Goal: Task Accomplishment & Management: Manage account settings

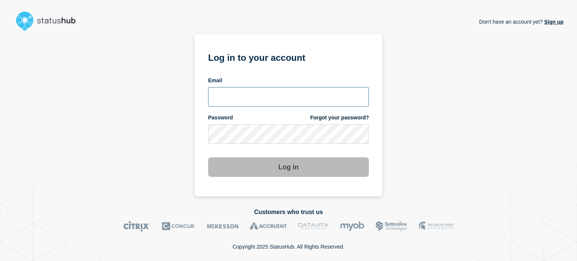
click at [280, 92] on input "email input" at bounding box center [288, 97] width 161 height 20
type input "[EMAIL_ADDRESS][DOMAIN_NAME]"
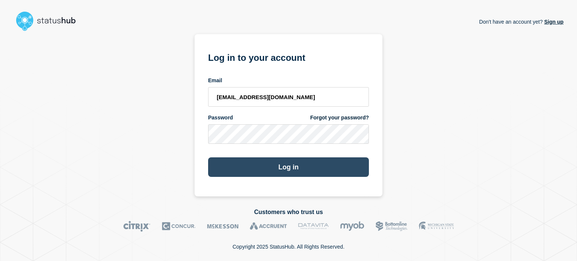
click at [228, 167] on button "Log in" at bounding box center [288, 167] width 161 height 20
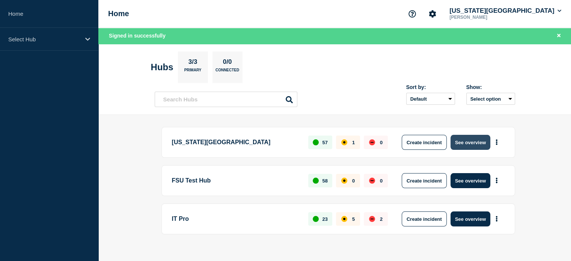
click at [463, 146] on button "See overview" at bounding box center [470, 142] width 40 height 15
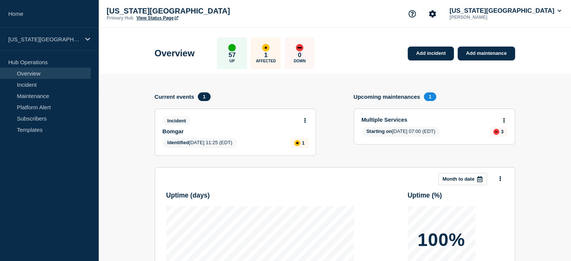
click at [305, 118] on icon at bounding box center [305, 120] width 2 height 5
click at [301, 147] on link "Update incident" at bounding box center [304, 148] width 36 height 6
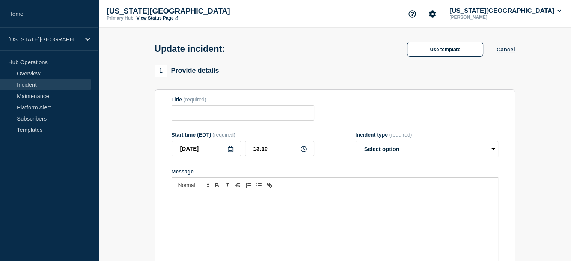
type input "Bomgar"
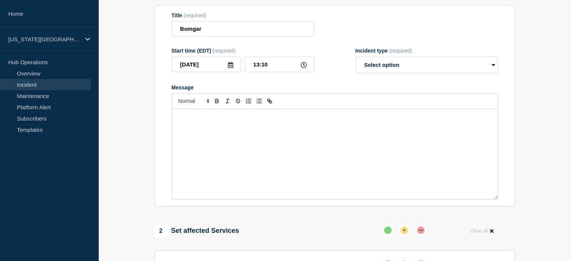
click at [300, 144] on div "Message" at bounding box center [335, 154] width 326 height 90
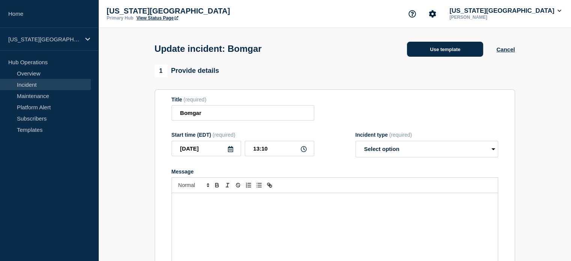
click at [421, 53] on button "Use template" at bounding box center [445, 49] width 76 height 15
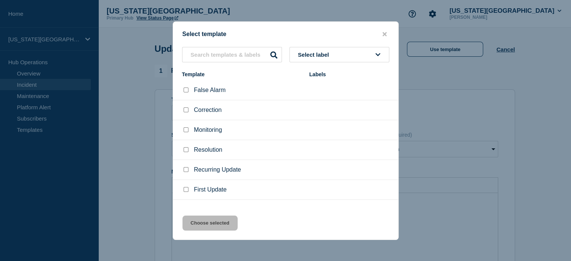
click at [185, 168] on input "Recurring Update checkbox" at bounding box center [186, 169] width 5 height 5
checkbox input "true"
click at [219, 223] on button "Choose selected" at bounding box center [209, 222] width 55 height 15
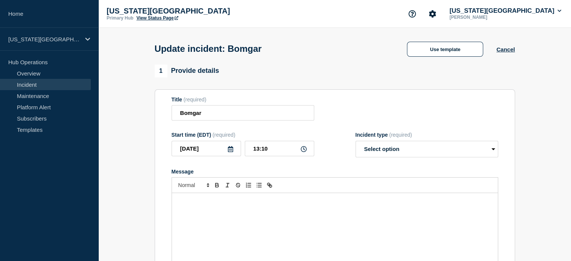
select select "identified"
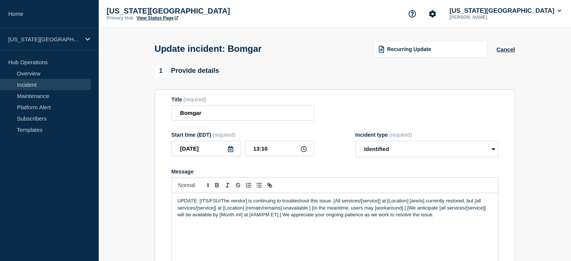
click at [146, 19] on link "View Status Page" at bounding box center [157, 17] width 42 height 5
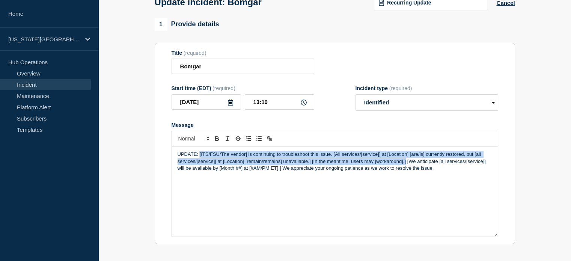
drag, startPoint x: 199, startPoint y: 156, endPoint x: 405, endPoint y: 164, distance: 206.2
click at [405, 164] on p "UPDATE: [ITS/FSU/The vendor] is continuing to troubleshoot this issue. [All ser…" at bounding box center [335, 161] width 315 height 21
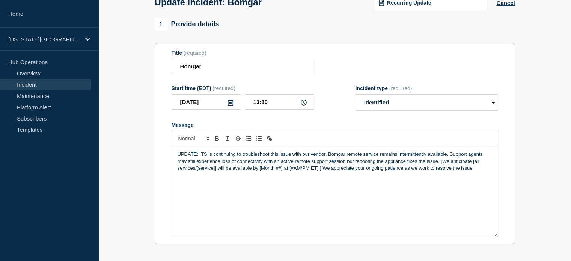
click at [328, 155] on p "UPDATE: ITS is continuing to troubleshoot this issue with our vendor. Bomgar re…" at bounding box center [335, 161] width 315 height 21
drag, startPoint x: 383, startPoint y: 156, endPoint x: 390, endPoint y: 157, distance: 7.7
click at [390, 157] on p "UPDATE: ITS is continuing to troubleshoot this issue with our vendor. A tempora…" at bounding box center [335, 165] width 315 height 28
click at [380, 157] on p "UPDATE: ITS is continuing to troubleshoot this issue with our vendor. A tempora…" at bounding box center [335, 165] width 315 height 28
click at [383, 157] on p "UPDATE: ITS is continuing to troubleshoot this issue with our vendor. A tempora…" at bounding box center [335, 165] width 315 height 28
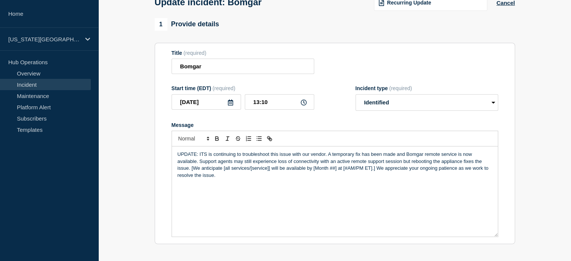
click at [195, 164] on p "UPDATE: ITS is continuing to troubleshoot this issue with our vendor. A tempora…" at bounding box center [335, 165] width 315 height 28
click at [268, 165] on p "UPDATE: ITS is continuing to troubleshoot this issue with our vendor. A tempora…" at bounding box center [335, 165] width 315 height 28
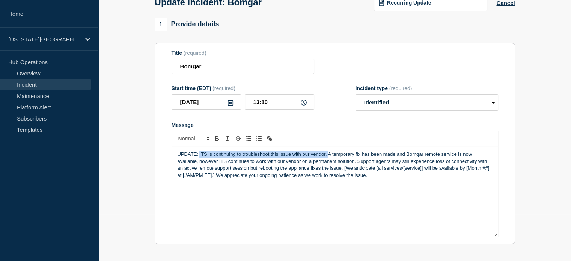
drag, startPoint x: 199, startPoint y: 155, endPoint x: 327, endPoint y: 151, distance: 128.8
click at [327, 151] on div "UPDATE: ITS is continuing to troubleshoot this issue with our vendor. A tempora…" at bounding box center [335, 191] width 326 height 90
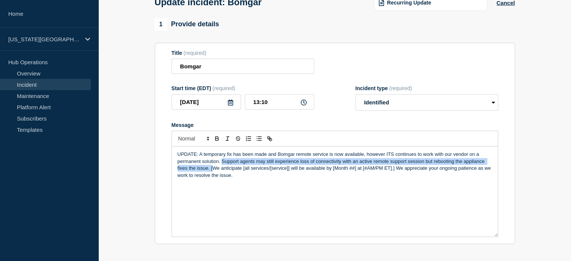
drag, startPoint x: 221, startPoint y: 162, endPoint x: 212, endPoint y: 172, distance: 13.5
click at [212, 172] on p "UPDATE: A temporary fix has been made and Bomgar remote service is now availabl…" at bounding box center [335, 165] width 315 height 28
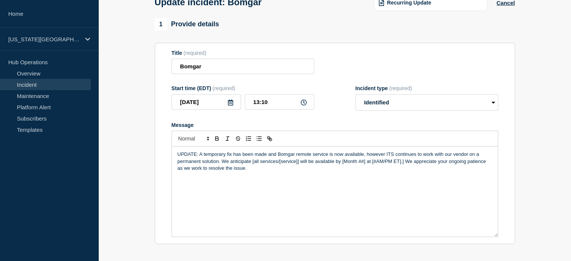
click at [252, 166] on p "UPDATE: A temporary fix has been made and Bomgar remote service is now availabl…" at bounding box center [335, 161] width 315 height 21
drag, startPoint x: 402, startPoint y: 164, endPoint x: 484, endPoint y: 166, distance: 82.2
click at [484, 166] on p "UPDATE: A temporary fix has been made and Bomgar remote service is now availabl…" at bounding box center [335, 161] width 315 height 21
drag, startPoint x: 429, startPoint y: 162, endPoint x: 443, endPoint y: 162, distance: 13.9
click at [443, 162] on p "UPDATE: A temporary fix has been made and Bomgar remote service is now availabl…" at bounding box center [335, 161] width 315 height 21
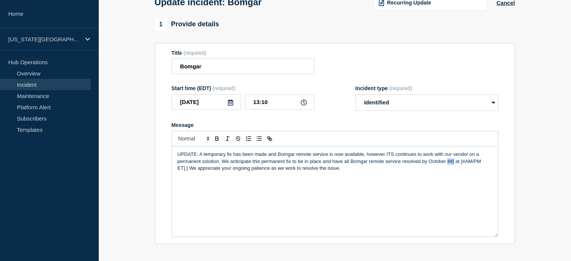
drag, startPoint x: 447, startPoint y: 164, endPoint x: 453, endPoint y: 165, distance: 6.0
click at [453, 165] on p "UPDATE: A temporary fix has been made and Bomgar remote service is now availabl…" at bounding box center [335, 161] width 315 height 21
click at [455, 164] on p "UPDATE: A temporary fix has been made and Bomgar remote service is now availabl…" at bounding box center [335, 161] width 315 height 21
drag, startPoint x: 453, startPoint y: 164, endPoint x: 458, endPoint y: 164, distance: 4.6
click at [458, 164] on p "UPDATE: A temporary fix has been made and Bomgar remote service is now availabl…" at bounding box center [335, 161] width 315 height 21
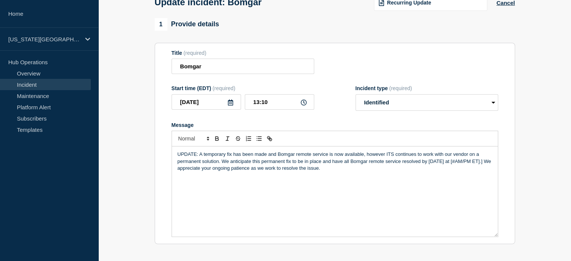
click at [451, 163] on p "UPDATE: A temporary fix has been made and Bomgar remote service is now availabl…" at bounding box center [335, 161] width 315 height 21
drag, startPoint x: 451, startPoint y: 162, endPoint x: 488, endPoint y: 165, distance: 36.9
click at [488, 165] on p "UPDATE: A temporary fix has been made and Bomgar remote service is now availabl…" at bounding box center [335, 161] width 315 height 21
click at [307, 170] on p "UPDATE: A temporary fix has been made and Bomgar remote service is now availabl…" at bounding box center [335, 161] width 315 height 21
click at [307, 171] on p "UPDATE: A temporary fix has been made and Bomgar remote service is now availabl…" at bounding box center [335, 161] width 315 height 21
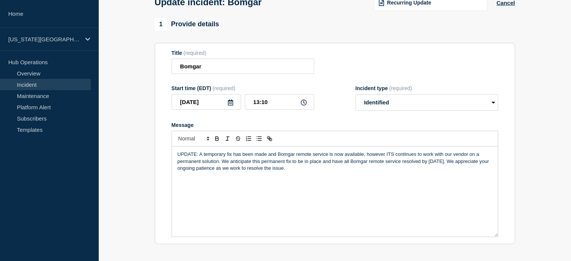
click at [452, 163] on p "UPDATE: A temporary fix has been made and Bomgar remote service is now availabl…" at bounding box center [335, 161] width 315 height 21
click at [230, 164] on p "UPDATE: A temporary fix has been made and Bomgar remote service is now availabl…" at bounding box center [335, 161] width 315 height 21
click at [308, 172] on p "UPDATE: A temporary fix has been made and Bomgar remote service is now availabl…" at bounding box center [335, 161] width 315 height 21
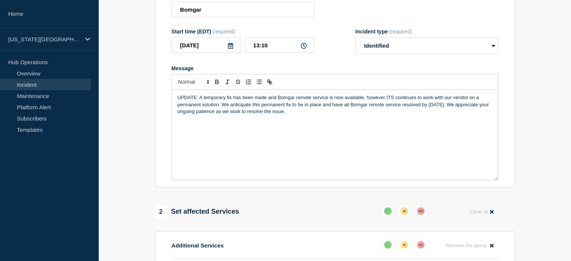
scroll to position [84, 0]
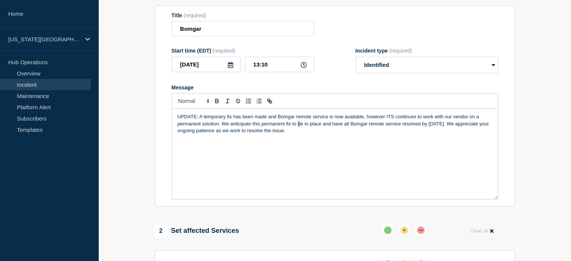
click at [297, 128] on p "UPDATE: A temporary fix has been made and Bomgar remote service is now availabl…" at bounding box center [335, 123] width 315 height 21
click at [299, 134] on p "UPDATE: A temporary fix has been made and Bomgar remote service is now availabl…" at bounding box center [335, 123] width 315 height 21
drag, startPoint x: 299, startPoint y: 133, endPoint x: 161, endPoint y: 121, distance: 138.6
click at [161, 121] on section "Title (required) Bomgar Start time (EDT) (required) 2025-10-08 13:10 Incident t…" at bounding box center [335, 106] width 360 height 202
copy p "UPDATE: A temporary fix has been made and Bomgar remote service is now availabl…"
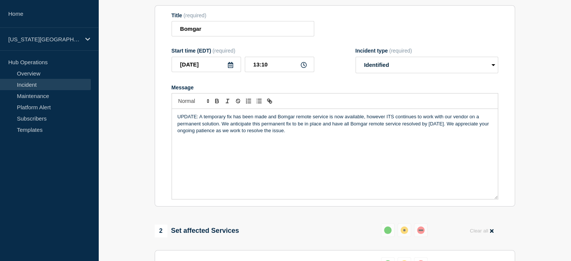
click at [355, 150] on div "UPDATE: A temporary fix has been made and Bomgar remote service is now availabl…" at bounding box center [335, 154] width 326 height 90
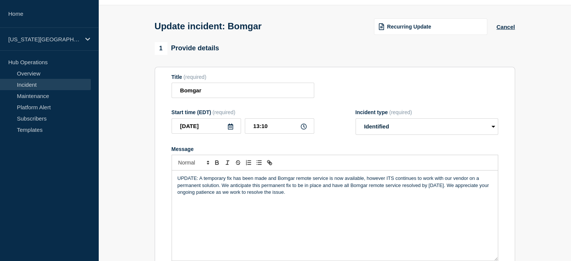
scroll to position [0, 0]
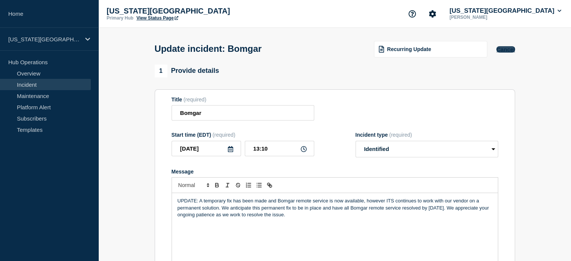
click at [506, 50] on button "Cancel" at bounding box center [505, 49] width 18 height 6
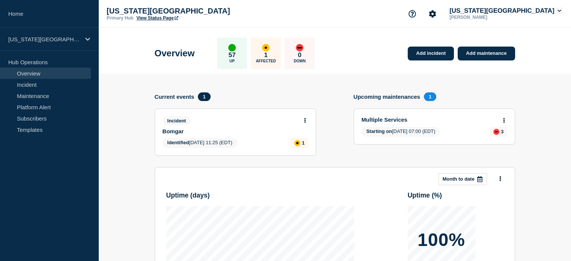
click at [521, 9] on button "Florida State University" at bounding box center [505, 11] width 115 height 8
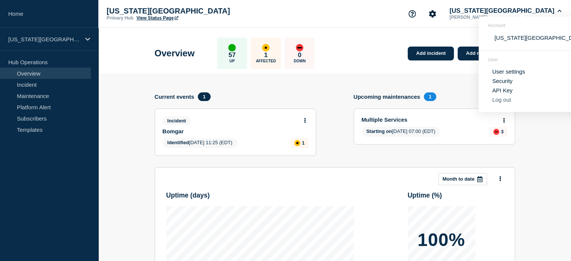
click at [497, 103] on button "Log out" at bounding box center [501, 99] width 19 height 6
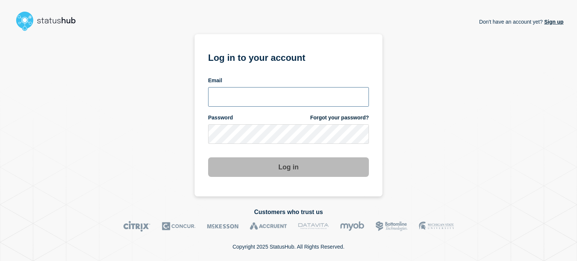
click at [212, 92] on input "email input" at bounding box center [288, 97] width 161 height 20
type input "[EMAIL_ADDRESS][DOMAIN_NAME]"
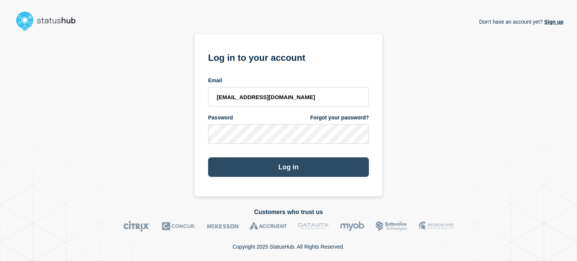
click at [220, 169] on button "Log in" at bounding box center [288, 167] width 161 height 20
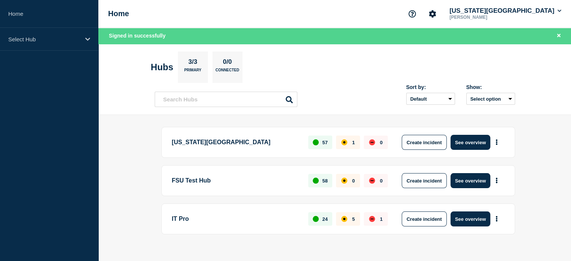
scroll to position [10, 0]
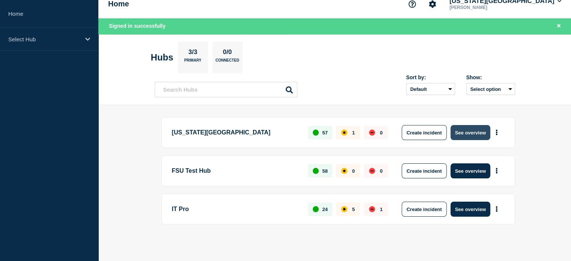
click at [461, 132] on button "See overview" at bounding box center [470, 132] width 40 height 15
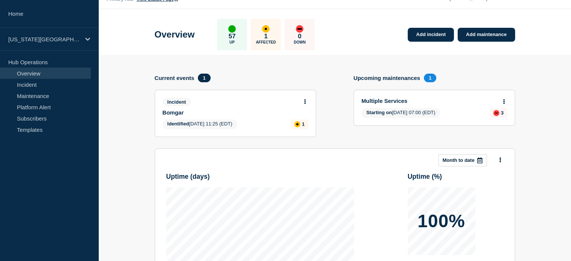
scroll to position [9, 0]
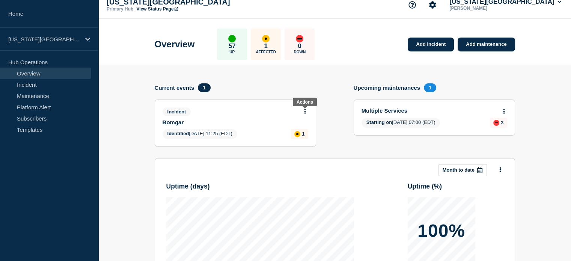
click at [304, 111] on icon at bounding box center [305, 111] width 2 height 5
click at [295, 84] on div "Current events 1" at bounding box center [235, 87] width 161 height 9
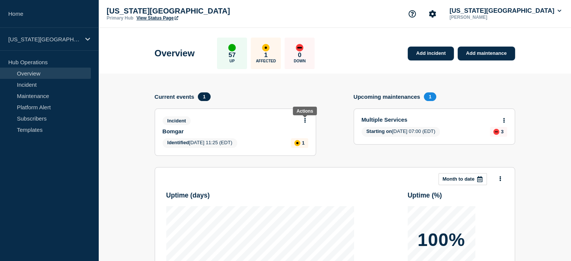
click at [306, 120] on icon at bounding box center [305, 120] width 2 height 5
click at [294, 148] on link "Update incident" at bounding box center [304, 148] width 36 height 6
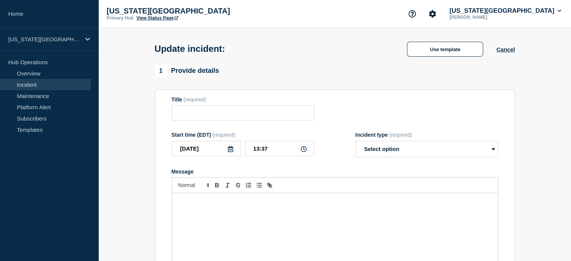
type input "Bomgar"
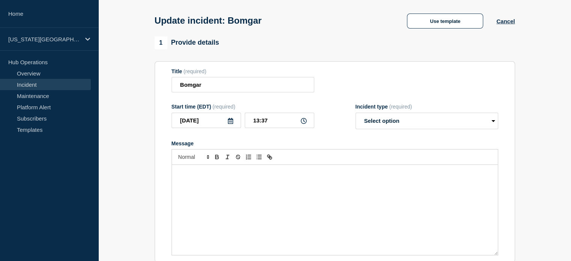
scroll to position [47, 0]
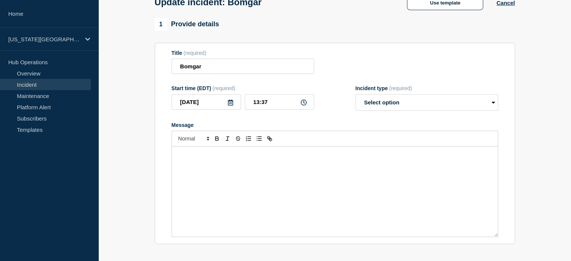
click at [221, 177] on div "Message" at bounding box center [335, 191] width 326 height 90
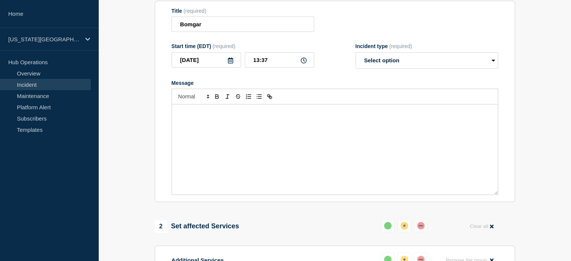
scroll to position [14, 0]
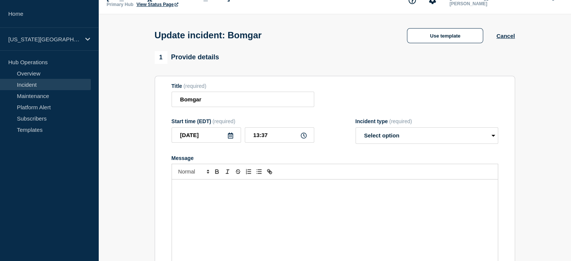
click at [232, 211] on div "Message" at bounding box center [335, 224] width 326 height 90
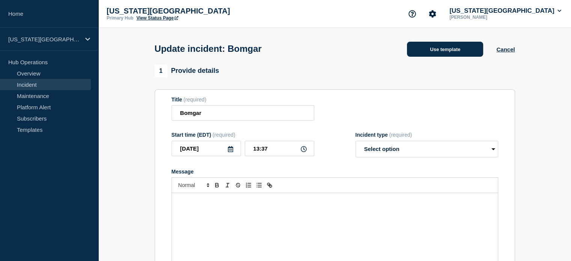
click at [418, 50] on button "Use template" at bounding box center [445, 49] width 76 height 15
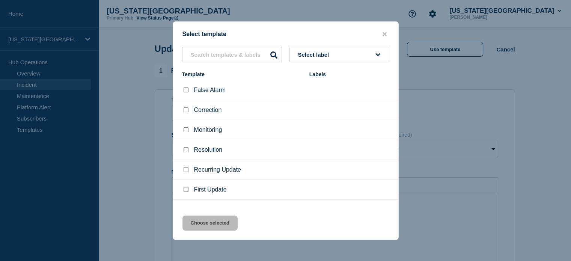
click at [186, 170] on input "Recurring Update checkbox" at bounding box center [186, 169] width 5 height 5
checkbox input "true"
click at [203, 220] on button "Choose selected" at bounding box center [209, 222] width 55 height 15
select select "identified"
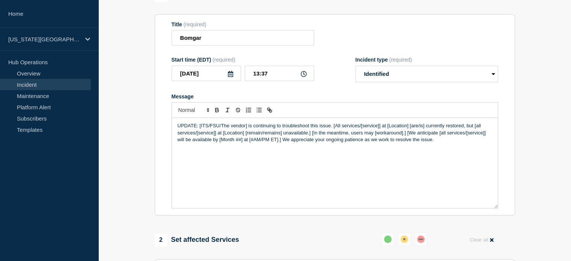
scroll to position [103, 0]
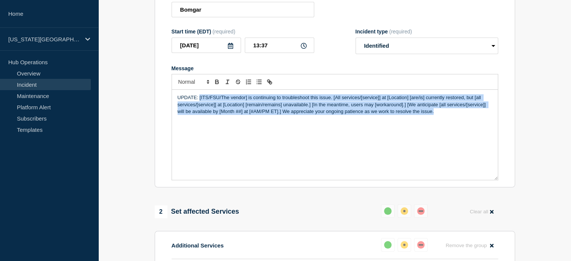
drag, startPoint x: 199, startPoint y: 100, endPoint x: 445, endPoint y: 119, distance: 247.3
click at [445, 119] on div "UPDATE: [ITS/FSU/The vendor] is continuing to troubleshoot this issue. [All ser…" at bounding box center [335, 135] width 326 height 90
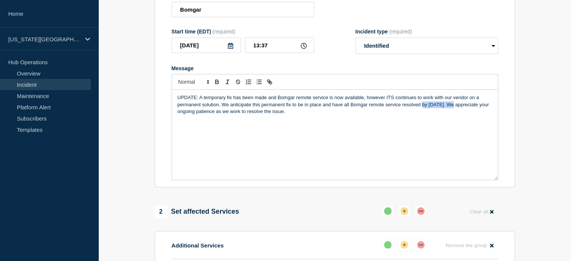
drag, startPoint x: 421, startPoint y: 107, endPoint x: 452, endPoint y: 109, distance: 30.8
click at [452, 109] on p "UPDATE: A temporary fix has been made and Bomgar remote service is now availabl…" at bounding box center [335, 104] width 315 height 21
drag, startPoint x: 274, startPoint y: 48, endPoint x: 264, endPoint y: 53, distance: 11.2
click at [264, 53] on input "13:37" at bounding box center [279, 45] width 69 height 15
type input "13:35"
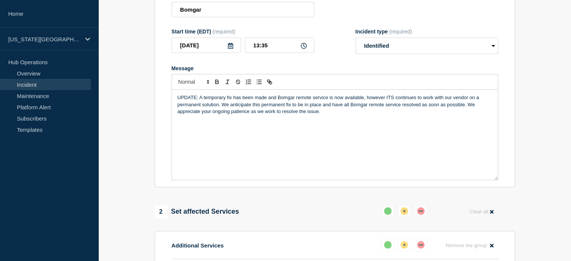
click at [225, 119] on div "UPDATE: A temporary fix has been made and Bomgar remote service is now availabl…" at bounding box center [335, 135] width 326 height 90
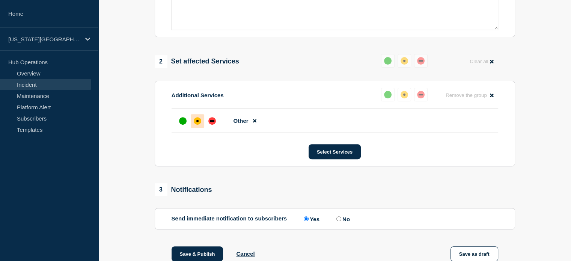
scroll to position [263, 0]
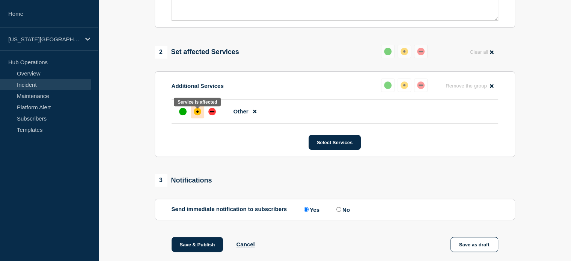
click at [197, 113] on div "affected" at bounding box center [198, 112] width 8 height 8
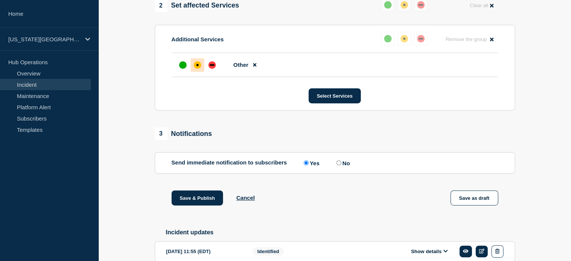
scroll to position [366, 0]
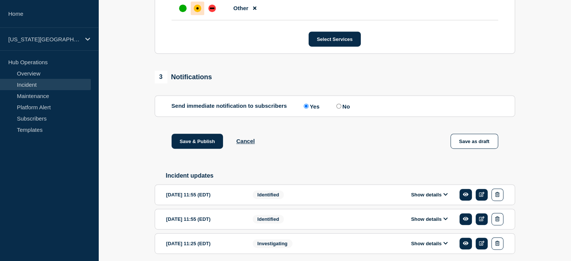
click at [313, 108] on label "Yes" at bounding box center [311, 105] width 18 height 7
click at [309, 108] on input "Yes" at bounding box center [306, 106] width 5 height 5
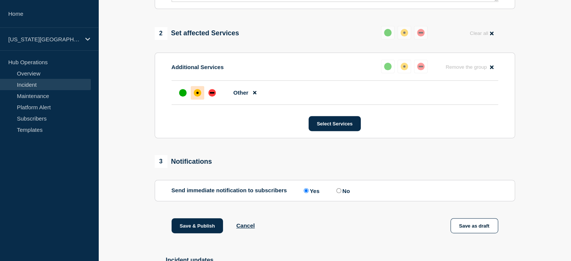
scroll to position [384, 0]
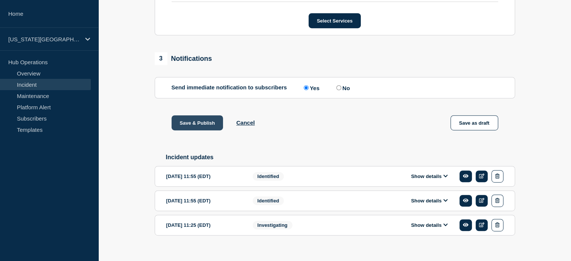
click at [192, 125] on button "Save & Publish" at bounding box center [198, 122] width 52 height 15
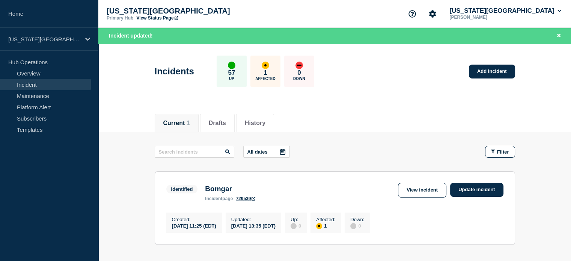
click at [154, 18] on link "View Status Page" at bounding box center [157, 17] width 42 height 5
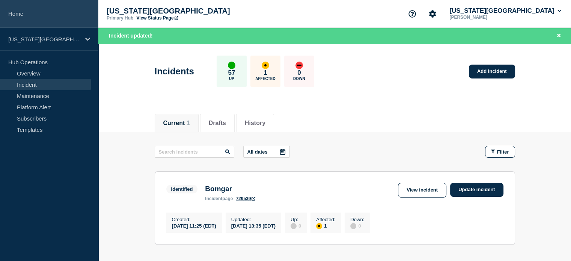
click at [16, 15] on link "Home" at bounding box center [49, 14] width 98 height 28
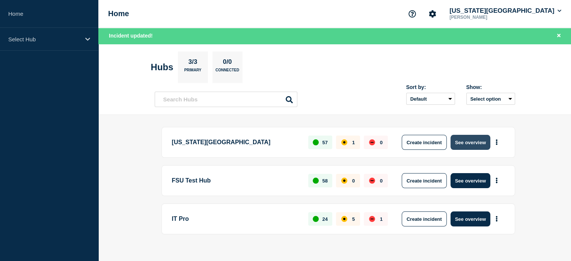
click at [462, 148] on button "See overview" at bounding box center [470, 142] width 40 height 15
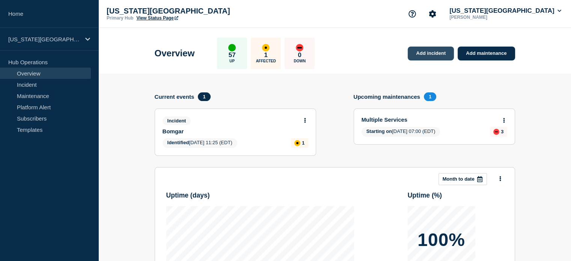
click at [426, 56] on link "Add incident" at bounding box center [431, 54] width 46 height 14
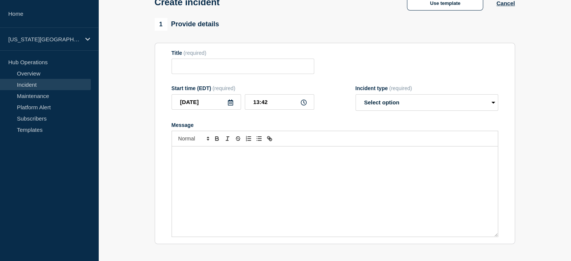
scroll to position [38, 0]
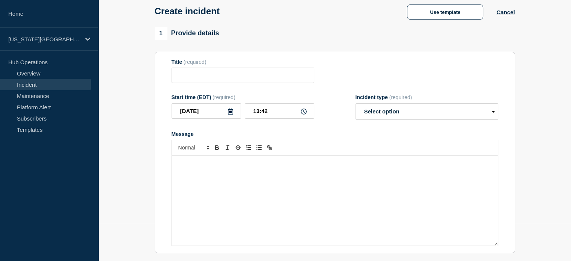
click at [303, 172] on div "Message" at bounding box center [335, 200] width 326 height 90
click at [420, 14] on button "Use template" at bounding box center [445, 12] width 76 height 15
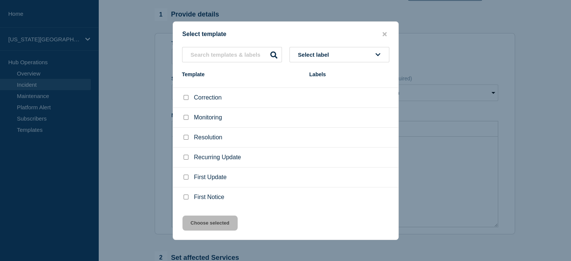
scroll to position [113, 0]
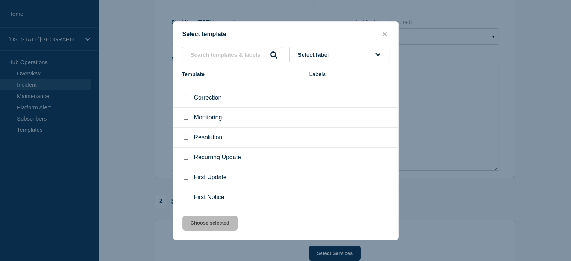
click at [185, 197] on input "First Notice checkbox" at bounding box center [186, 196] width 5 height 5
checkbox input "true"
click at [193, 227] on button "Choose selected" at bounding box center [209, 222] width 55 height 15
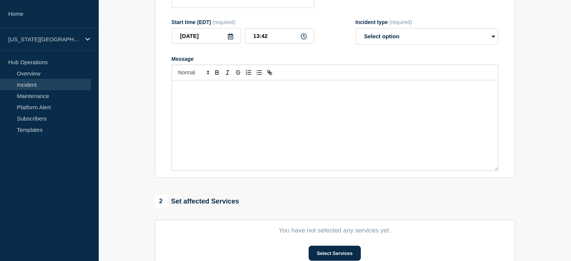
type input "First Notice"
select select "investigating"
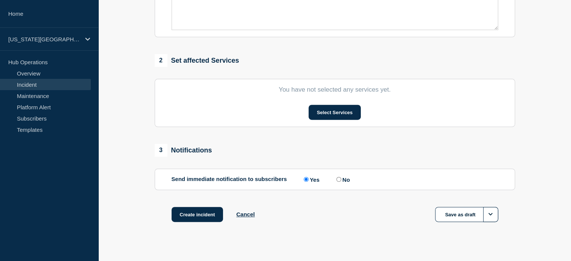
scroll to position [266, 0]
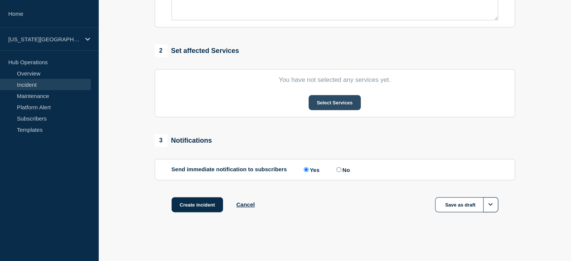
click at [315, 101] on button "Select Services" at bounding box center [335, 102] width 52 height 15
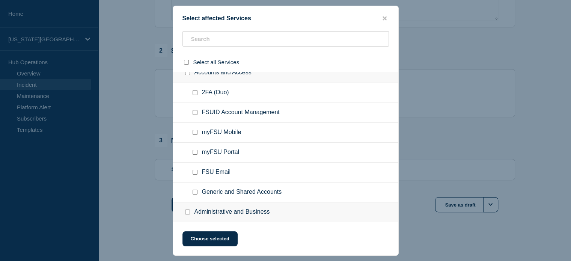
scroll to position [19, 0]
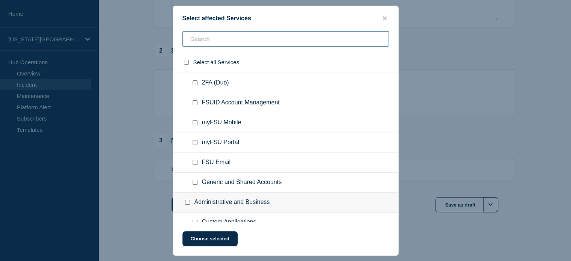
click at [238, 40] on input "text" at bounding box center [285, 38] width 206 height 15
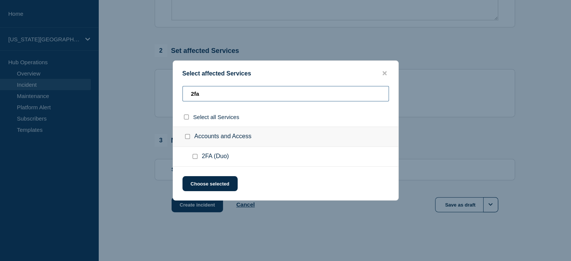
type input "2fa"
click at [195, 157] on input "2FA (Duo) checkbox" at bounding box center [195, 156] width 5 height 5
checkbox input "true"
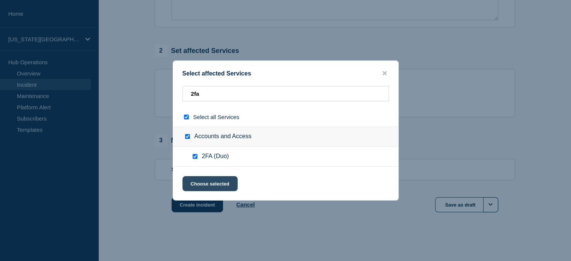
click at [204, 186] on button "Choose selected" at bounding box center [209, 183] width 55 height 15
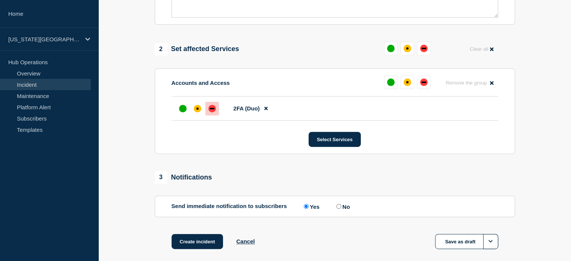
click at [214, 108] on div "down" at bounding box center [212, 109] width 8 height 8
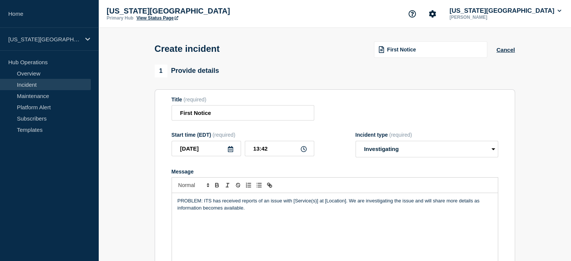
scroll to position [84, 0]
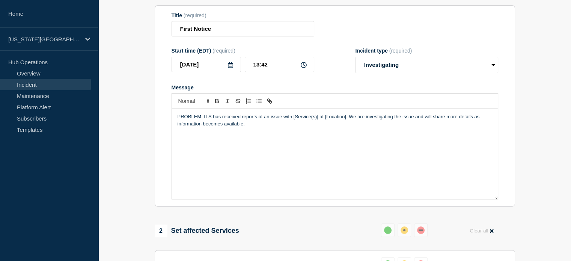
click at [271, 126] on p "PROBLEM: ITS has received reports of an issue with [Service(s)] at [Location]. …" at bounding box center [335, 120] width 315 height 14
click at [270, 153] on div "PROBLEM: ITS has received reports of an issue with [Service(s)] at [Location]. …" at bounding box center [335, 154] width 326 height 90
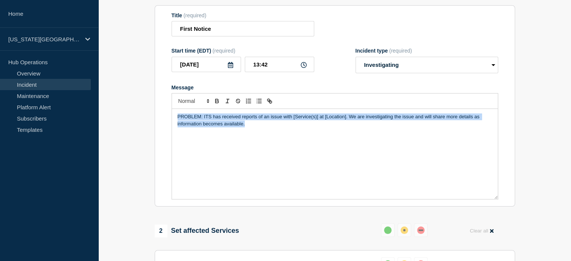
drag, startPoint x: 249, startPoint y: 132, endPoint x: 110, endPoint y: 116, distance: 139.4
click at [110, 116] on section "1 Provide details Title (required) First Notice Start time (EDT) (required) 202…" at bounding box center [334, 214] width 473 height 469
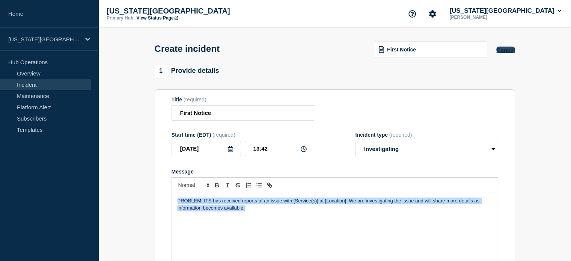
click at [511, 49] on button "Cancel" at bounding box center [505, 50] width 18 height 6
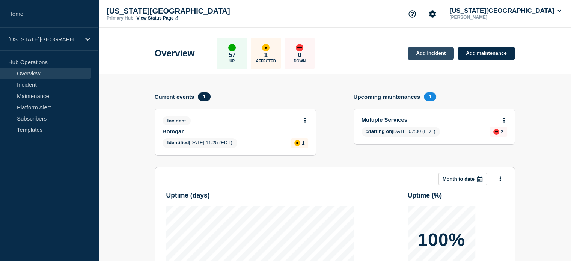
click at [423, 57] on link "Add incident" at bounding box center [431, 54] width 46 height 14
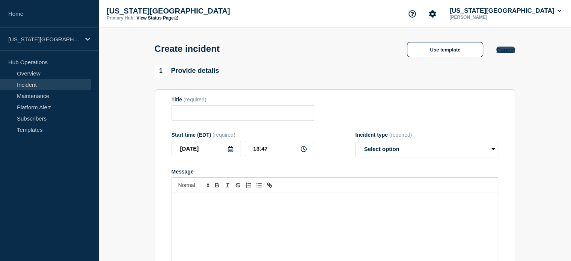
click at [503, 49] on button "Cancel" at bounding box center [505, 50] width 18 height 6
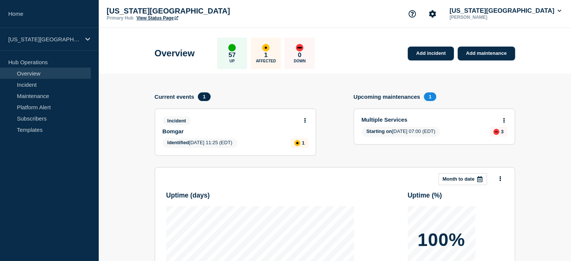
scroll to position [19, 0]
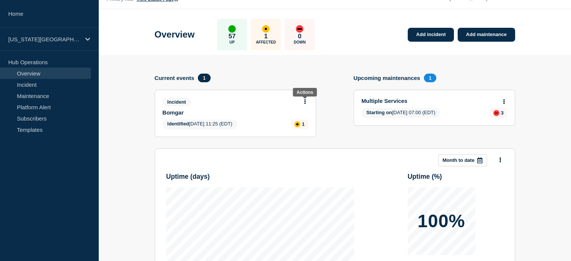
click at [305, 101] on icon at bounding box center [305, 101] width 2 height 5
click at [298, 130] on link "Update incident" at bounding box center [304, 130] width 36 height 6
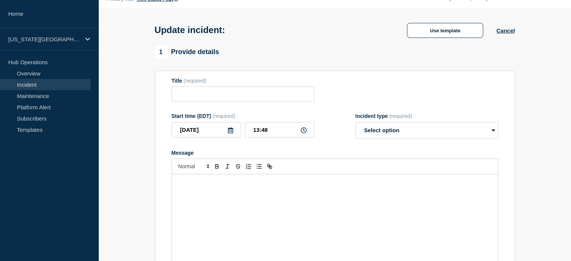
type input "Bomgar"
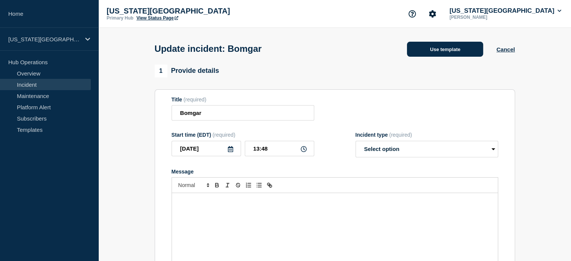
click at [425, 48] on button "Use template" at bounding box center [445, 49] width 76 height 15
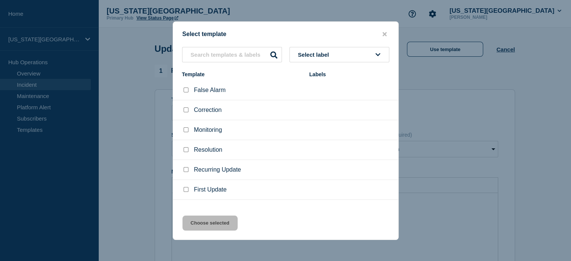
scroll to position [12, 0]
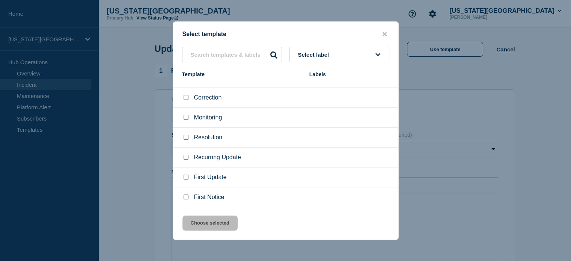
click at [188, 176] on input "First Update checkbox" at bounding box center [186, 177] width 5 height 5
checkbox input "true"
click at [197, 227] on button "Choose selected" at bounding box center [209, 222] width 55 height 15
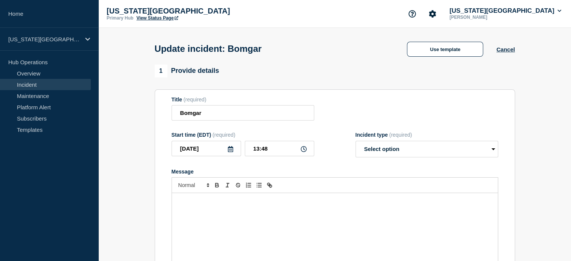
select select "identified"
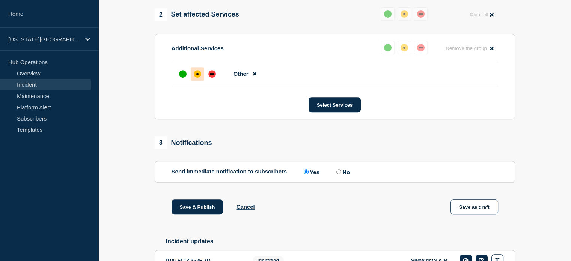
scroll to position [422, 0]
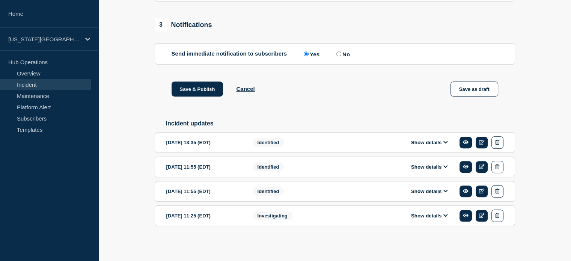
click at [437, 214] on button "Show details" at bounding box center [429, 215] width 41 height 6
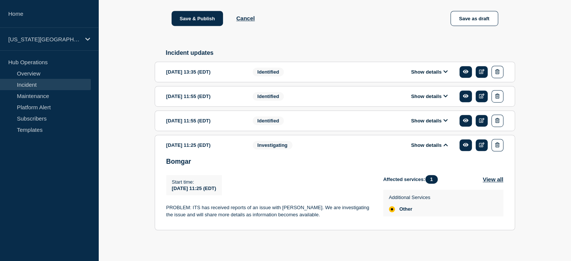
scroll to position [479, 0]
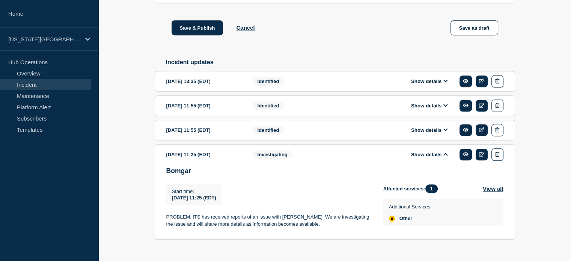
click at [443, 157] on button "Show details" at bounding box center [429, 154] width 41 height 6
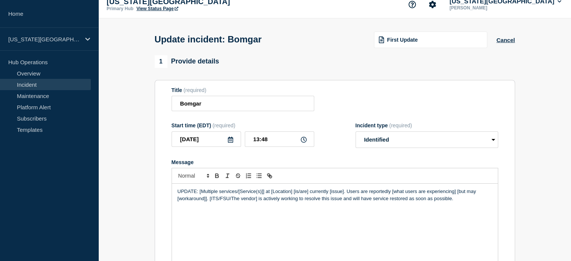
scroll to position [0, 0]
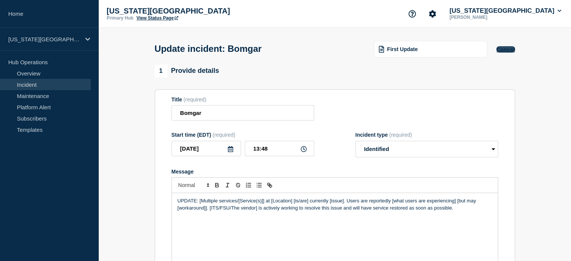
click at [505, 49] on button "Cancel" at bounding box center [505, 49] width 18 height 6
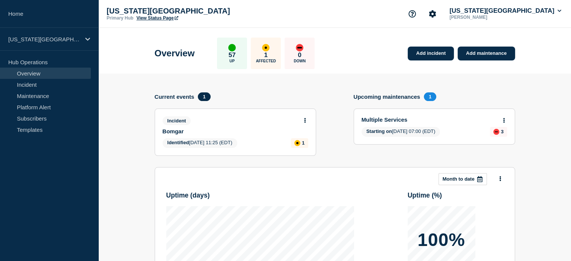
click at [305, 121] on icon at bounding box center [305, 120] width 2 height 5
click at [300, 148] on link "Update incident" at bounding box center [304, 148] width 36 height 6
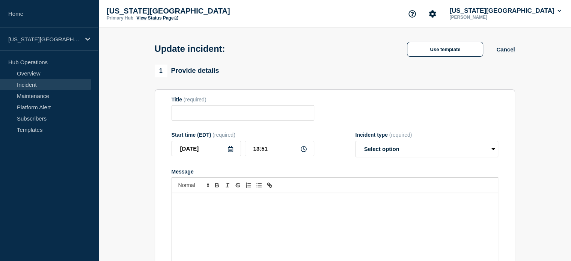
type input "Bomgar"
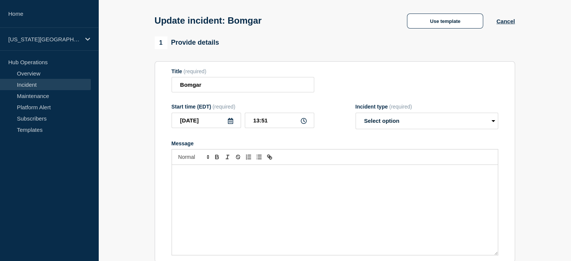
scroll to position [75, 0]
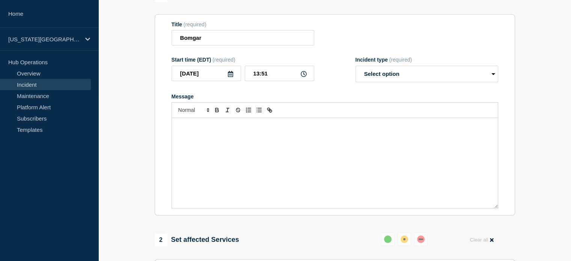
click at [312, 145] on div "Message" at bounding box center [335, 163] width 326 height 90
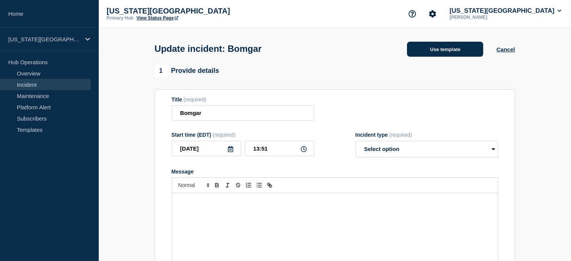
click at [426, 53] on button "Use template" at bounding box center [445, 49] width 76 height 15
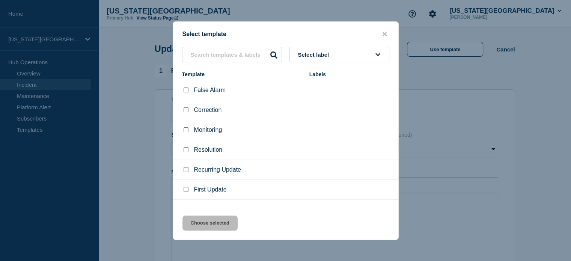
scroll to position [12, 0]
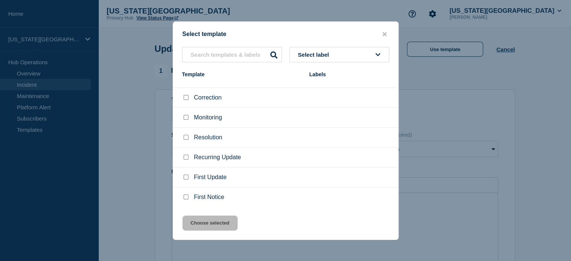
click at [186, 118] on input "Monitoring checkbox" at bounding box center [186, 117] width 5 height 5
checkbox input "true"
click at [206, 223] on button "Choose selected" at bounding box center [209, 222] width 55 height 15
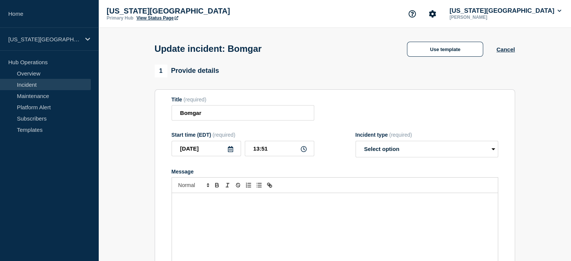
select select "monitoring"
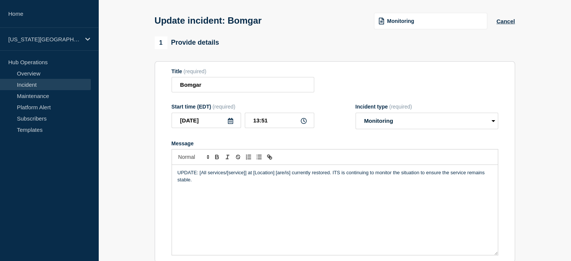
scroll to position [0, 0]
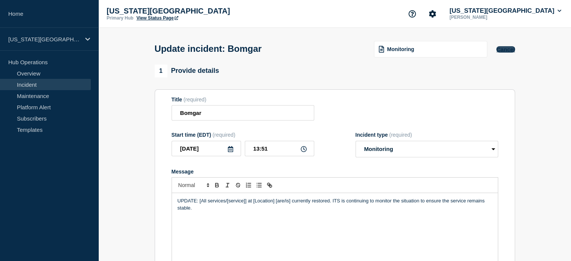
click at [502, 49] on button "Cancel" at bounding box center [505, 49] width 18 height 6
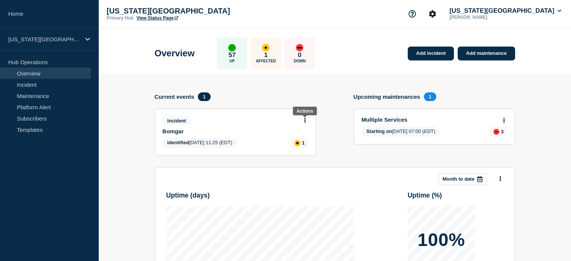
click at [306, 120] on icon at bounding box center [305, 120] width 2 height 5
click at [297, 148] on link "Update incident" at bounding box center [304, 148] width 36 height 6
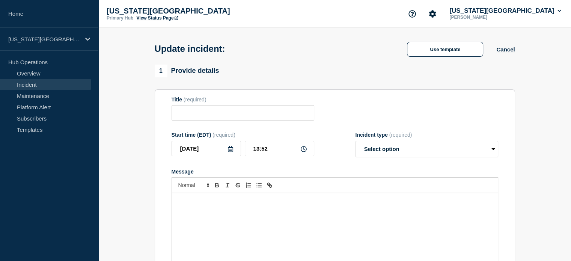
type input "Bomgar"
click at [392, 226] on div "Message" at bounding box center [335, 238] width 326 height 90
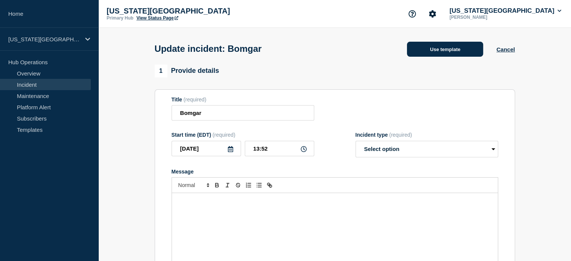
click at [420, 52] on button "Use template" at bounding box center [445, 49] width 76 height 15
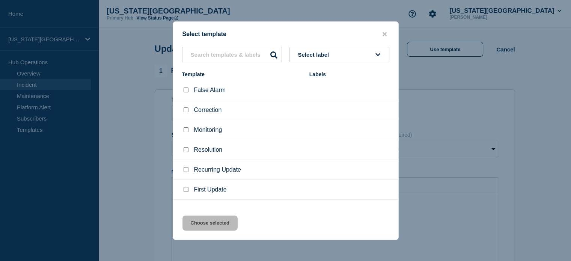
click at [186, 149] on input "Resolution checkbox" at bounding box center [186, 149] width 5 height 5
checkbox input "true"
click at [223, 225] on button "Choose selected" at bounding box center [209, 222] width 55 height 15
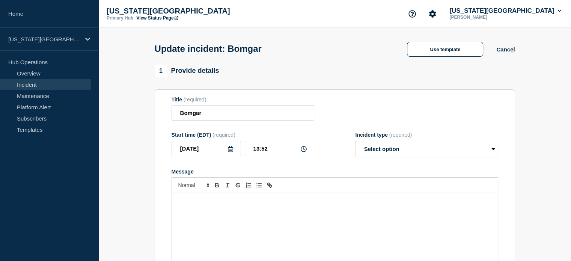
select select "resolved"
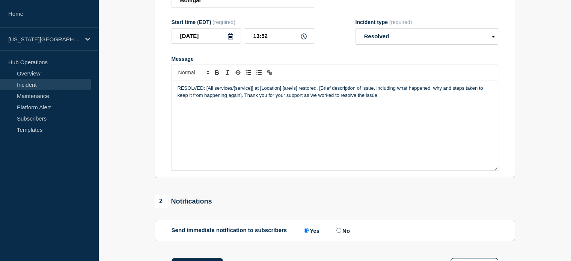
scroll to position [188, 0]
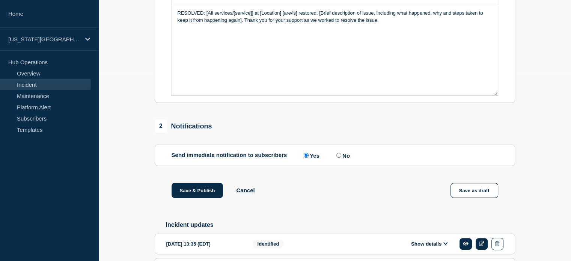
click at [343, 158] on label "No" at bounding box center [341, 155] width 15 height 7
click at [341, 158] on input "No" at bounding box center [338, 155] width 5 height 5
radio input "true"
radio input "false"
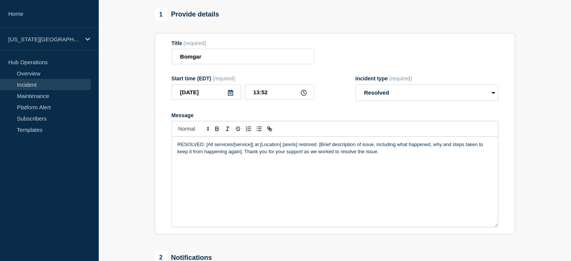
scroll to position [0, 0]
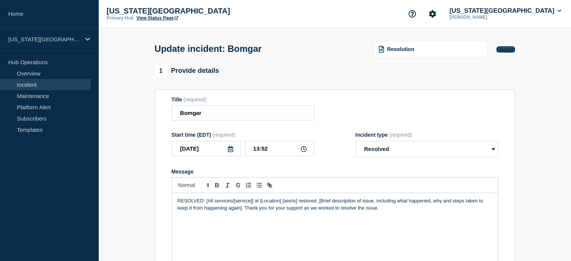
click at [509, 51] on button "Cancel" at bounding box center [505, 49] width 18 height 6
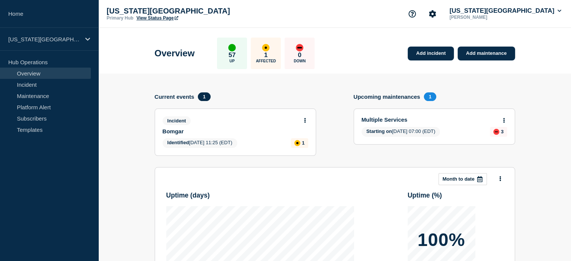
click at [153, 18] on link "View Status Page" at bounding box center [157, 17] width 42 height 5
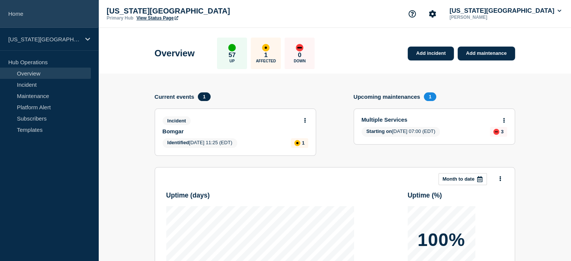
click at [18, 20] on link "Home" at bounding box center [49, 14] width 98 height 28
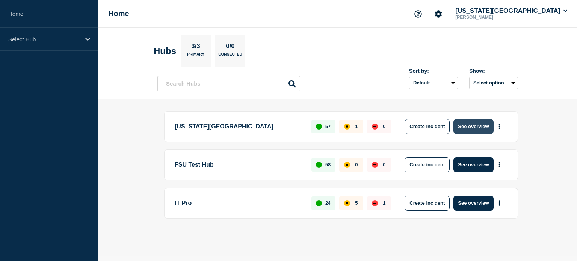
click at [476, 124] on button "See overview" at bounding box center [473, 126] width 40 height 15
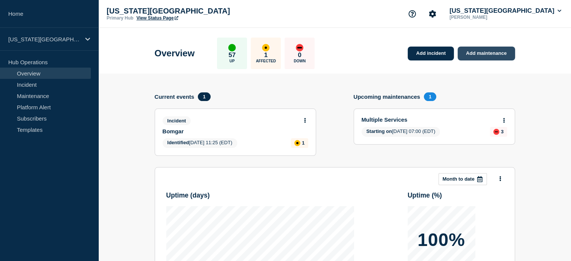
click at [476, 51] on link "Add maintenance" at bounding box center [486, 54] width 57 height 14
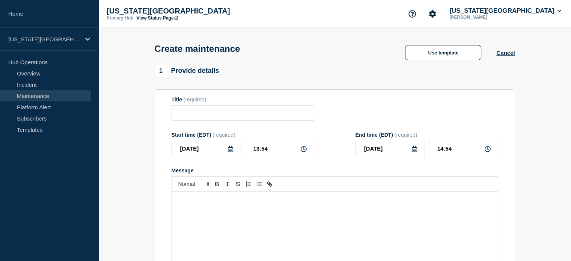
scroll to position [75, 0]
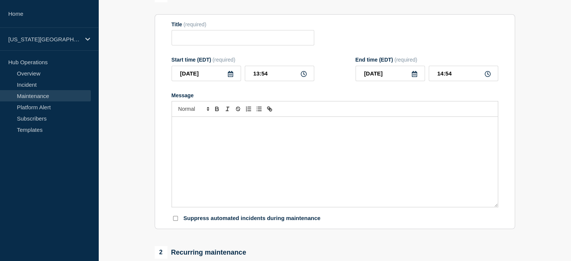
click at [203, 142] on div "Message" at bounding box center [335, 162] width 326 height 90
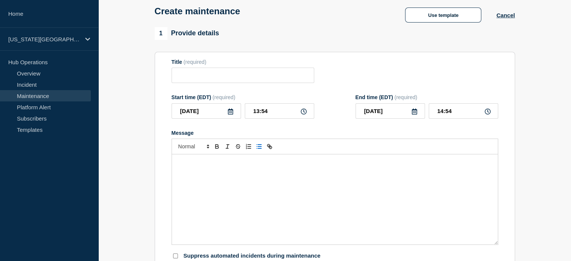
scroll to position [47, 0]
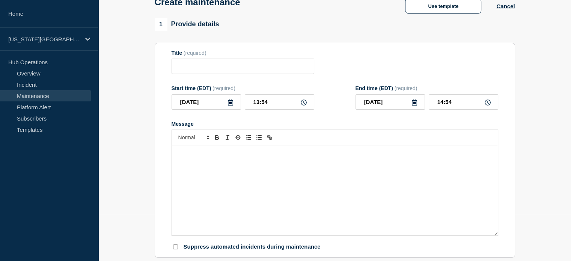
click at [262, 156] on p "Message" at bounding box center [335, 153] width 315 height 7
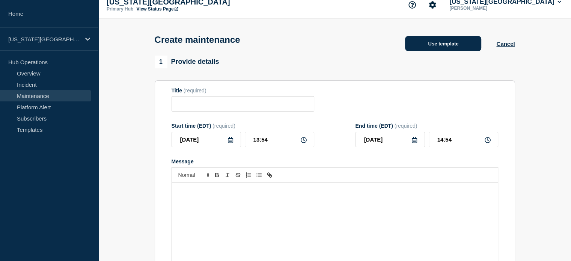
click at [426, 48] on button "Use template" at bounding box center [443, 43] width 76 height 15
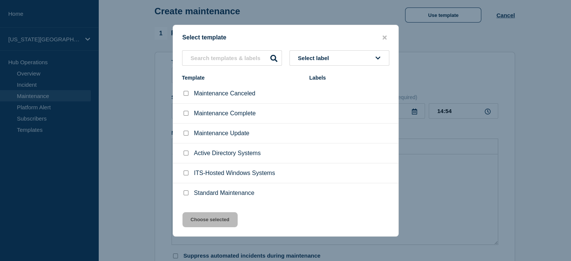
scroll to position [19, 0]
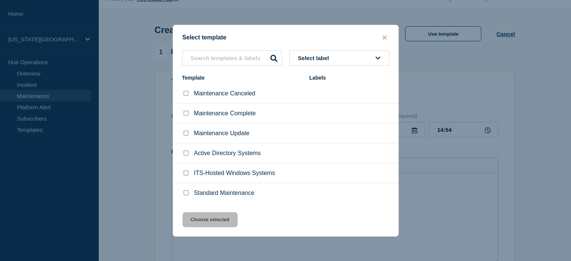
click at [187, 193] on input "Standard Maintenance checkbox" at bounding box center [186, 192] width 5 height 5
checkbox input "true"
click at [204, 218] on button "Choose selected" at bounding box center [209, 219] width 55 height 15
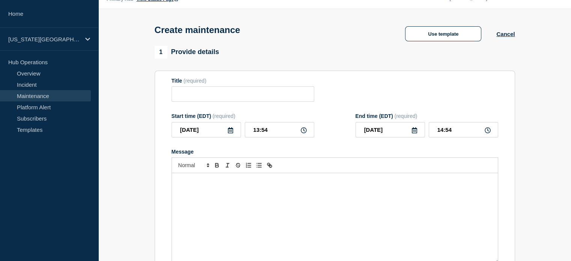
type input "Standard Maintenance"
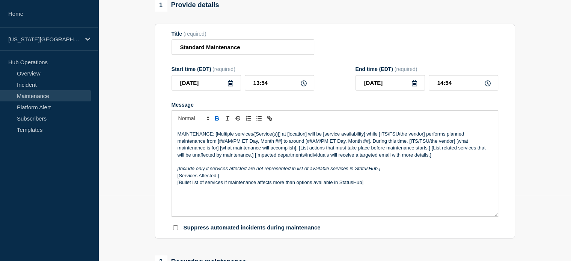
scroll to position [103, 0]
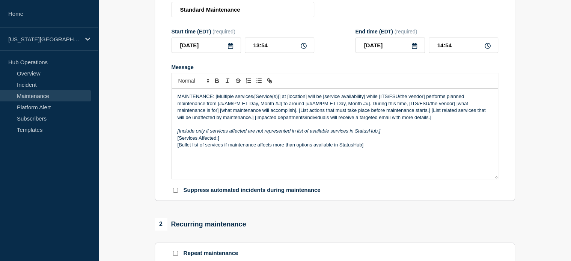
click at [338, 86] on div at bounding box center [335, 81] width 327 height 16
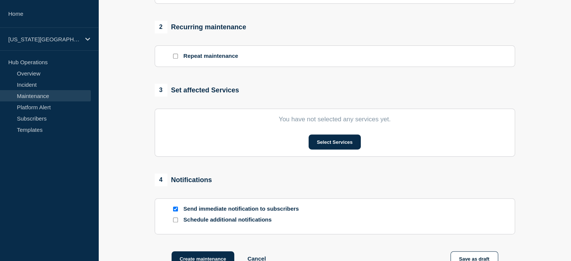
scroll to position [309, 0]
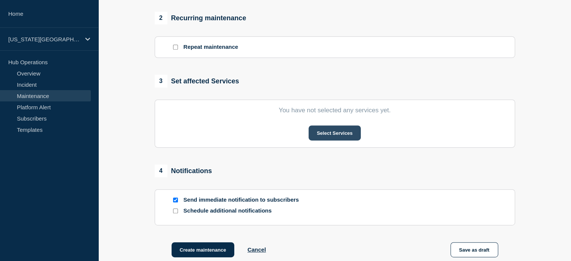
click at [321, 138] on button "Select Services" at bounding box center [335, 132] width 52 height 15
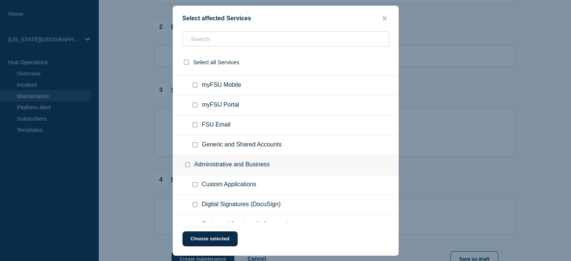
scroll to position [0, 0]
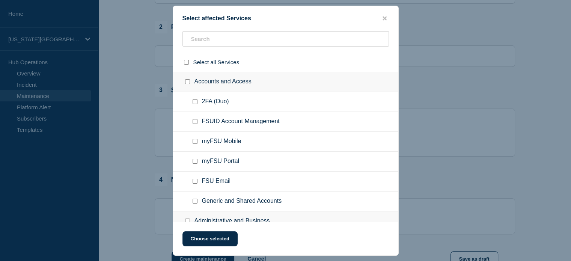
click at [195, 102] on input "2FA (Duo) checkbox" at bounding box center [195, 101] width 5 height 5
checkbox input "true"
click at [204, 241] on button "Choose selected" at bounding box center [209, 238] width 55 height 15
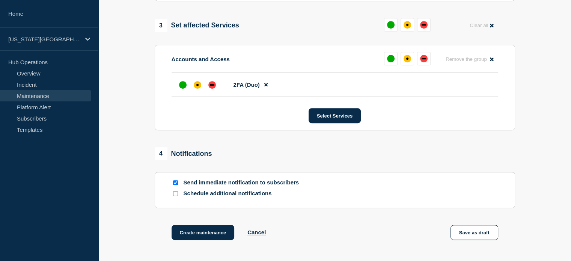
scroll to position [435, 0]
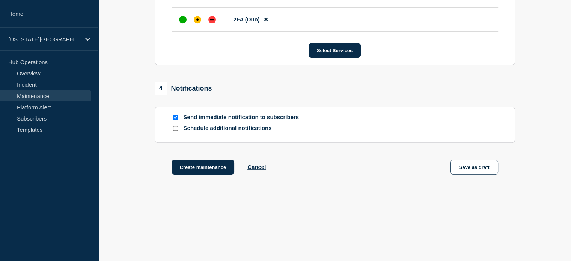
click at [176, 127] on input "Schedule additional notifications" at bounding box center [175, 128] width 5 height 5
checkbox input "true"
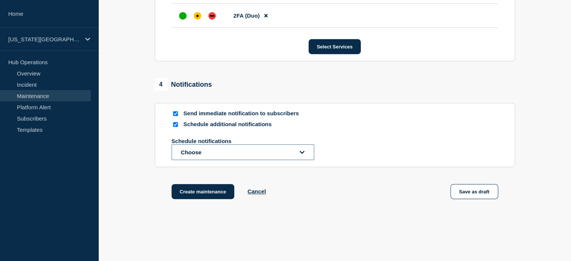
click at [188, 152] on button "Choose" at bounding box center [243, 152] width 143 height 16
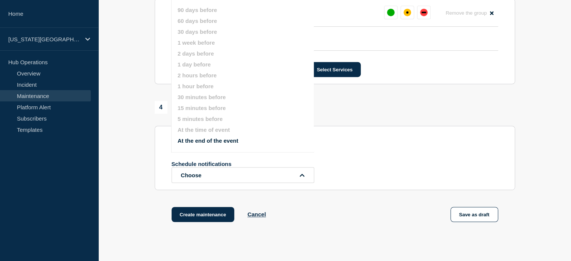
scroll to position [393, 0]
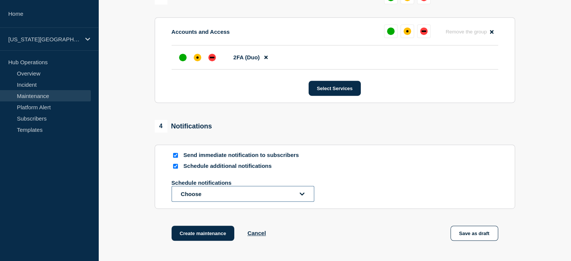
click at [182, 195] on button "Choose" at bounding box center [243, 194] width 143 height 16
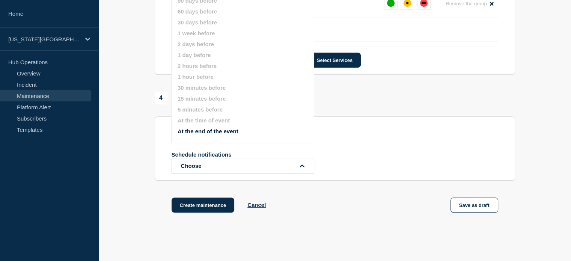
scroll to position [384, 0]
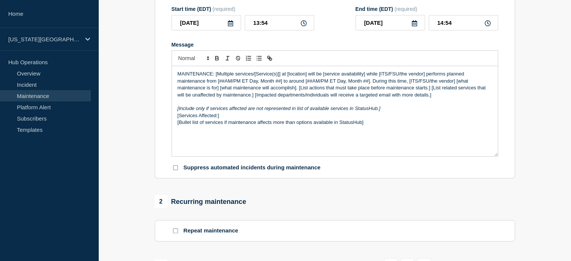
scroll to position [0, 0]
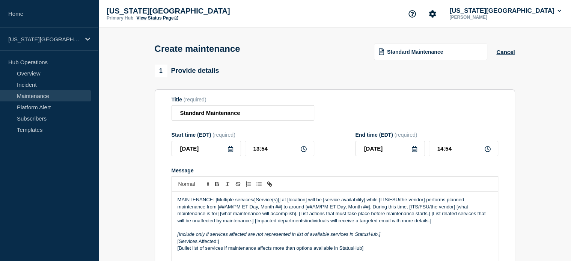
click at [163, 18] on link "View Status Page" at bounding box center [157, 17] width 42 height 5
click at [503, 55] on button "Cancel" at bounding box center [505, 52] width 18 height 6
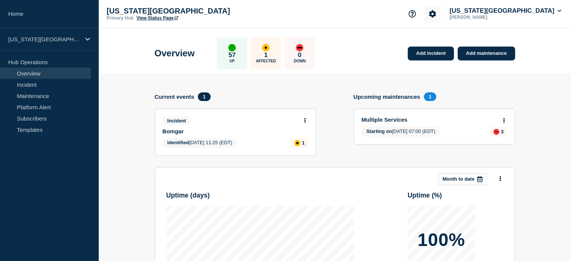
click at [436, 14] on icon "Account settings" at bounding box center [433, 14] width 8 height 8
click at [461, 43] on link "Team Members" at bounding box center [466, 44] width 39 height 6
click at [436, 10] on icon "Account settings" at bounding box center [433, 14] width 8 height 8
click at [457, 54] on link "Analytics" at bounding box center [458, 54] width 23 height 6
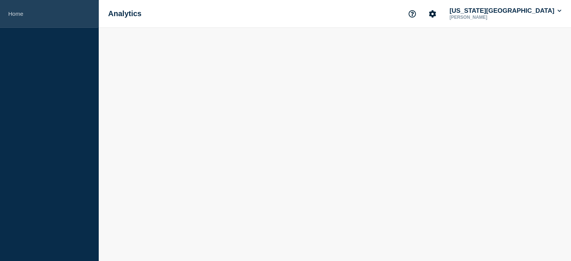
click at [32, 9] on link "Home" at bounding box center [49, 14] width 98 height 28
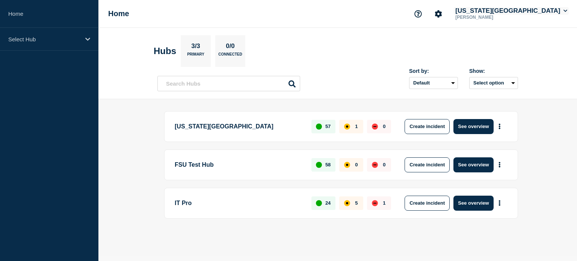
click at [508, 7] on button "Florida State University" at bounding box center [510, 11] width 115 height 8
click at [506, 99] on button "Log out" at bounding box center [507, 99] width 19 height 6
